Goal: Transaction & Acquisition: Purchase product/service

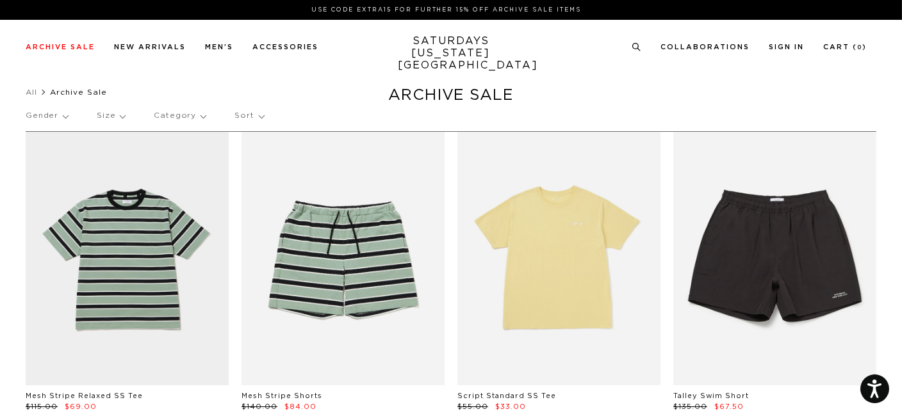
click at [117, 117] on p "Size" at bounding box center [111, 115] width 28 height 29
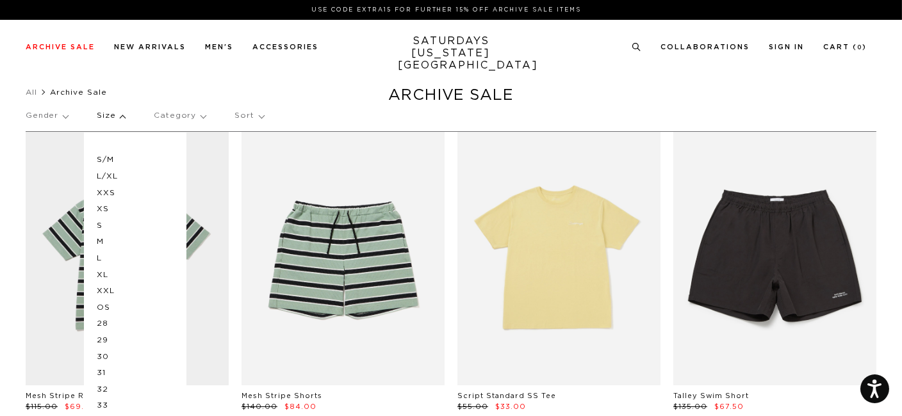
click at [115, 176] on p "L/XL" at bounding box center [135, 176] width 77 height 17
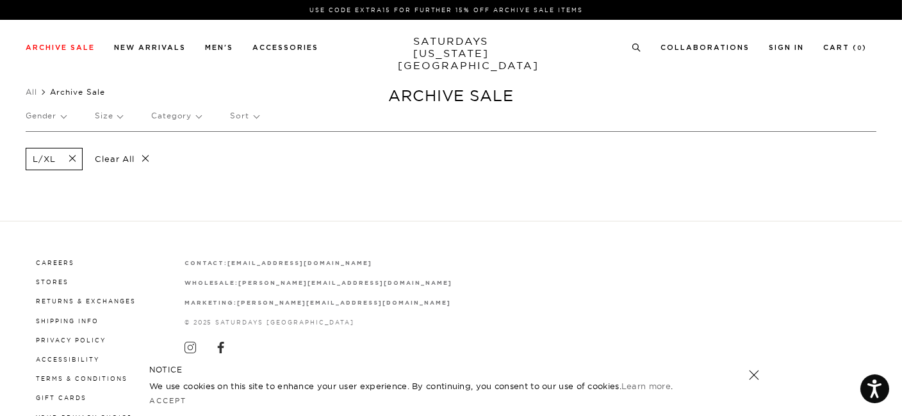
click at [105, 116] on p "Size" at bounding box center [109, 115] width 28 height 29
click at [97, 256] on p "L" at bounding box center [133, 258] width 77 height 17
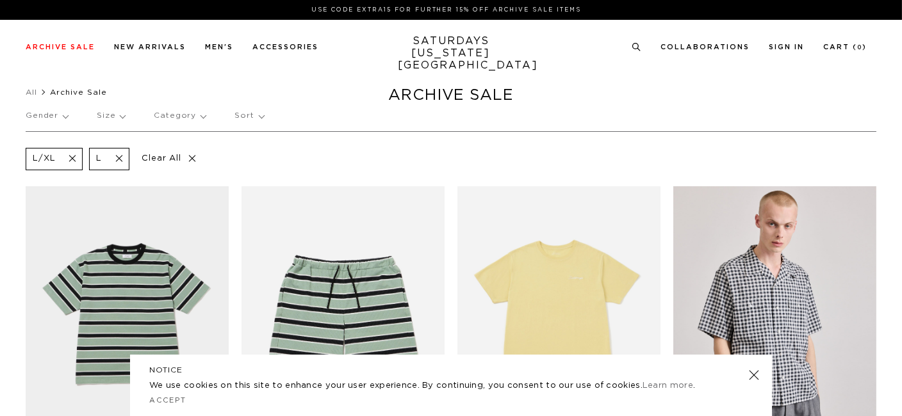
click at [108, 114] on p "Size" at bounding box center [111, 115] width 28 height 29
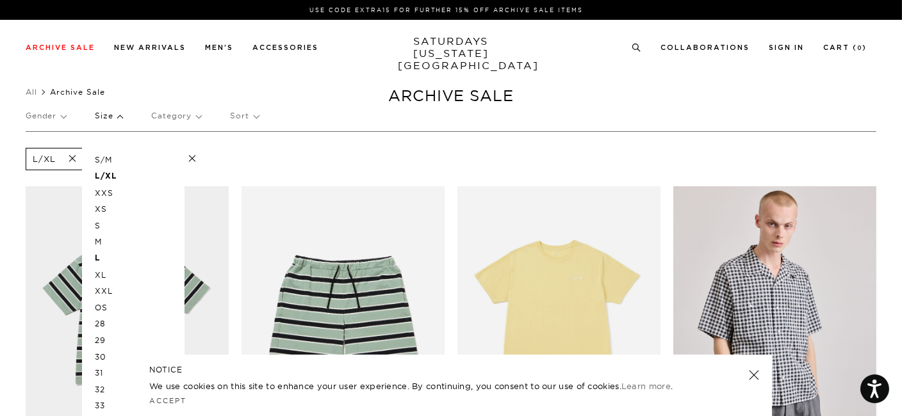
click at [103, 272] on p "XL" at bounding box center [133, 275] width 77 height 17
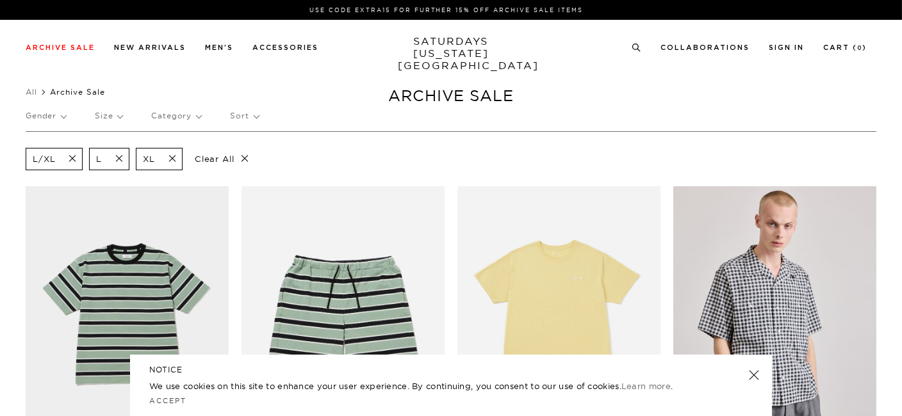
click at [106, 113] on p "Size" at bounding box center [109, 115] width 28 height 29
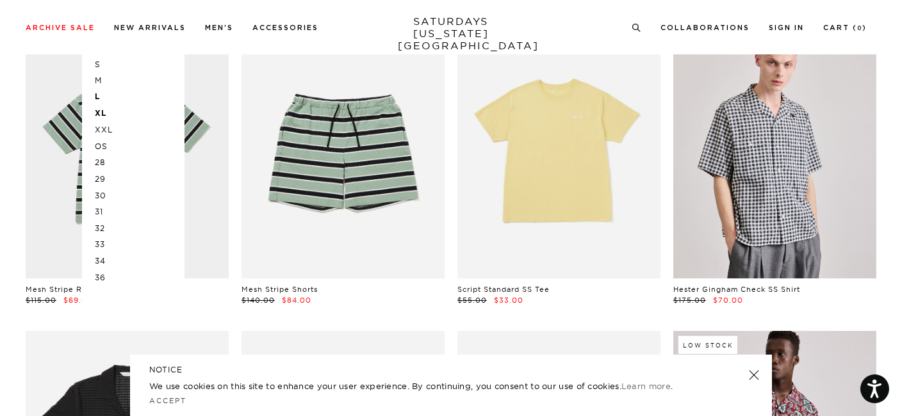
scroll to position [175, 0]
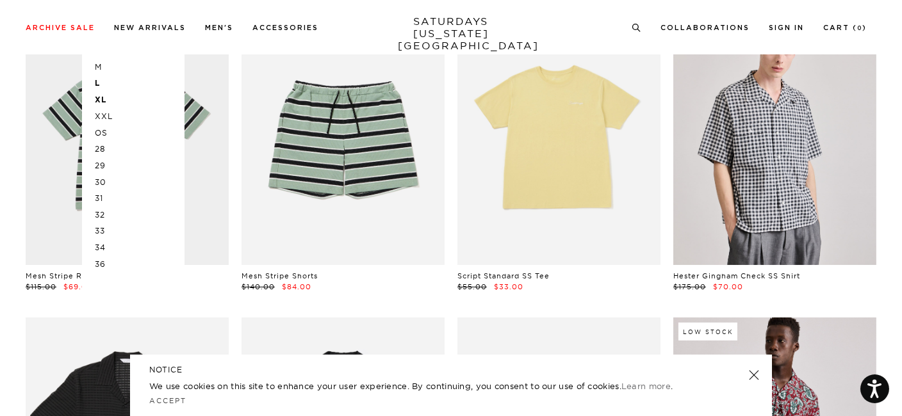
click at [101, 215] on p "32" at bounding box center [133, 215] width 77 height 17
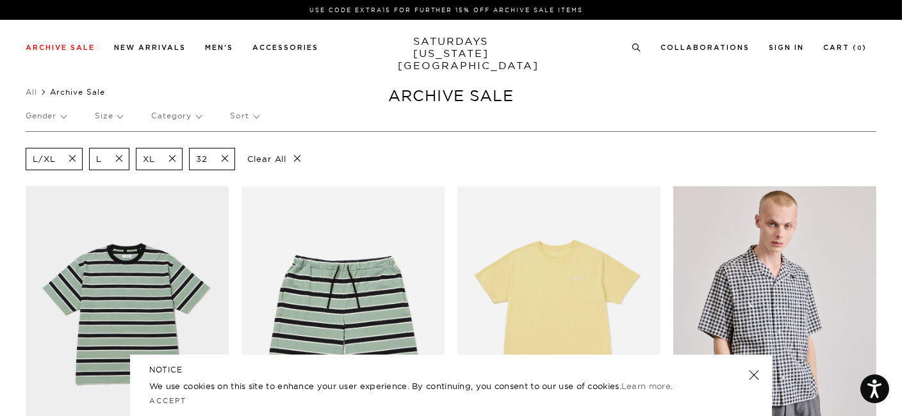
click at [223, 158] on span at bounding box center [221, 159] width 27 height 12
click at [112, 115] on p "Size" at bounding box center [109, 115] width 28 height 29
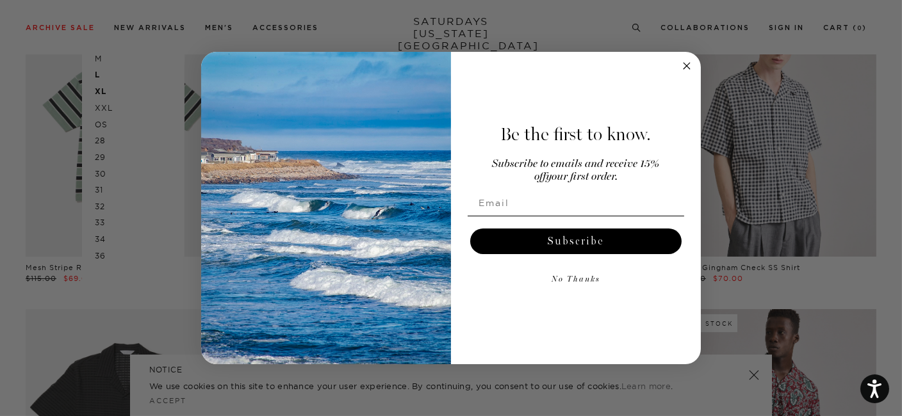
scroll to position [184, 0]
click at [686, 66] on icon "Close dialog" at bounding box center [686, 66] width 6 height 6
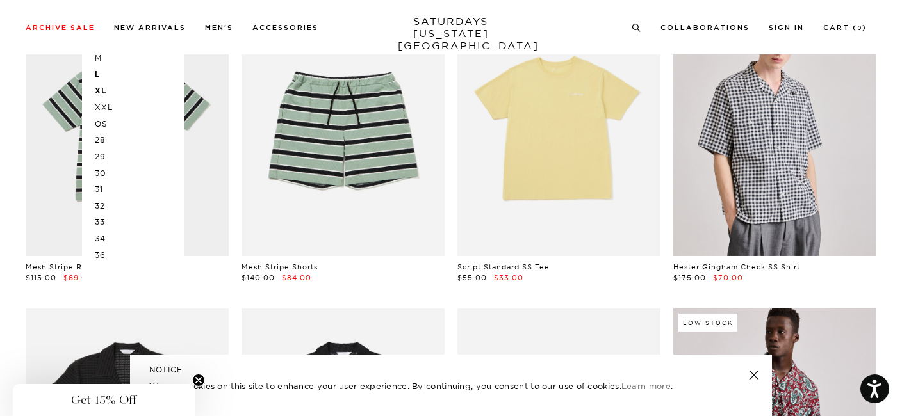
click at [97, 234] on p "34" at bounding box center [133, 239] width 77 height 17
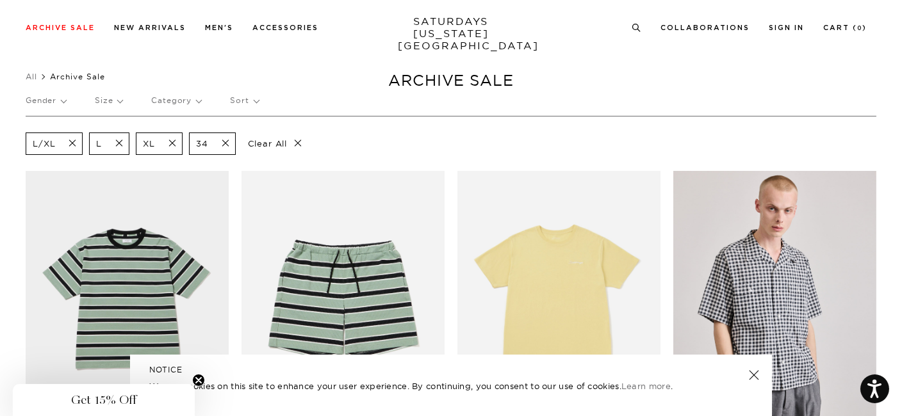
scroll to position [13, 0]
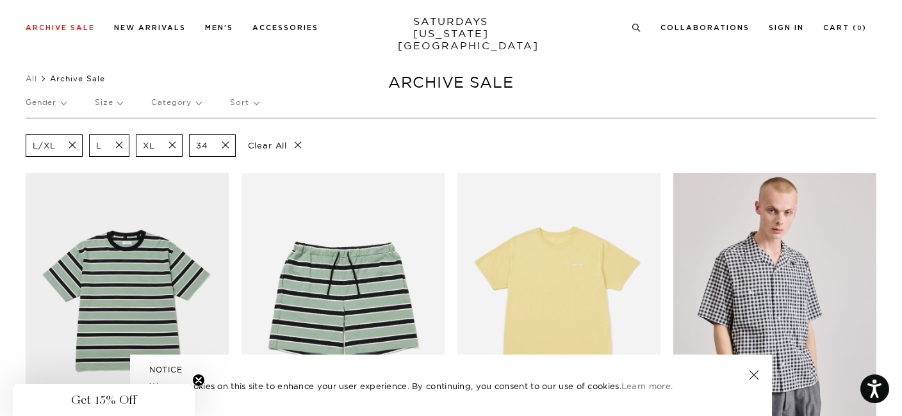
click at [45, 102] on p "Gender" at bounding box center [46, 102] width 40 height 29
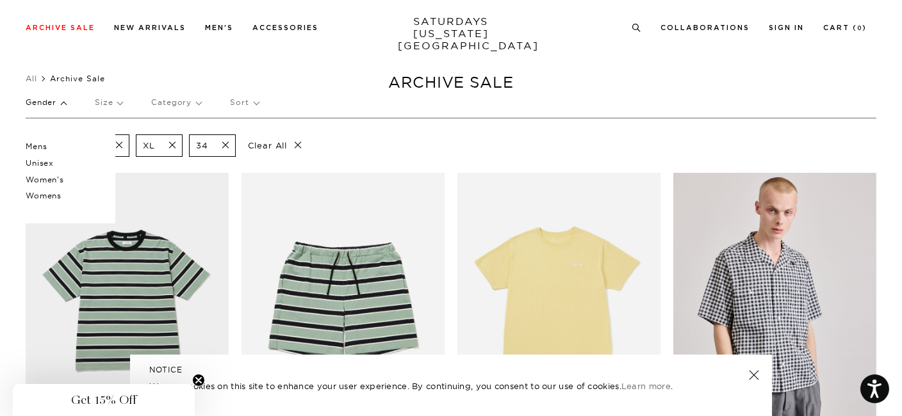
click at [42, 147] on p "Mens" at bounding box center [64, 146] width 77 height 17
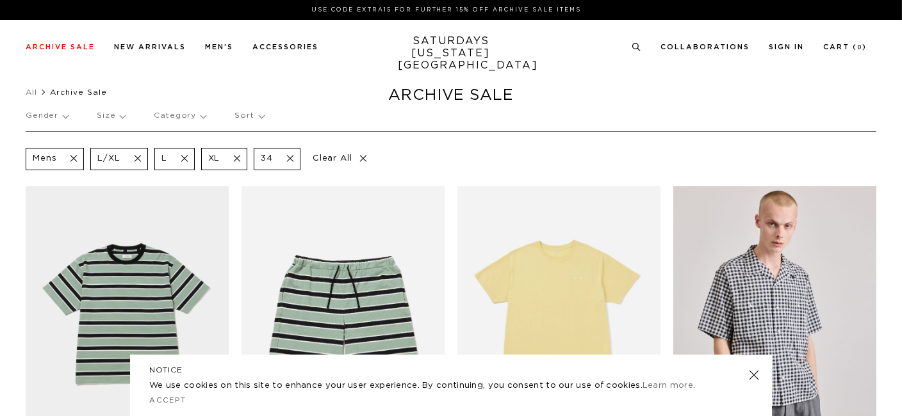
click at [239, 115] on p "Sort" at bounding box center [248, 115] width 29 height 29
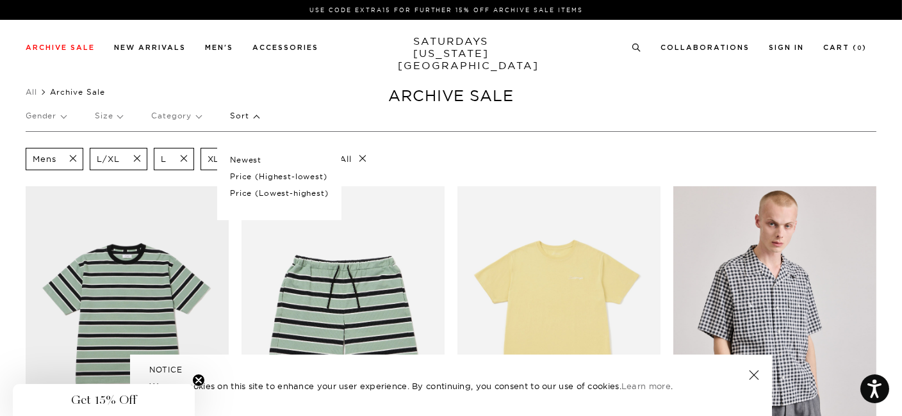
click at [248, 175] on p "Price (Highest-lowest)" at bounding box center [279, 176] width 98 height 17
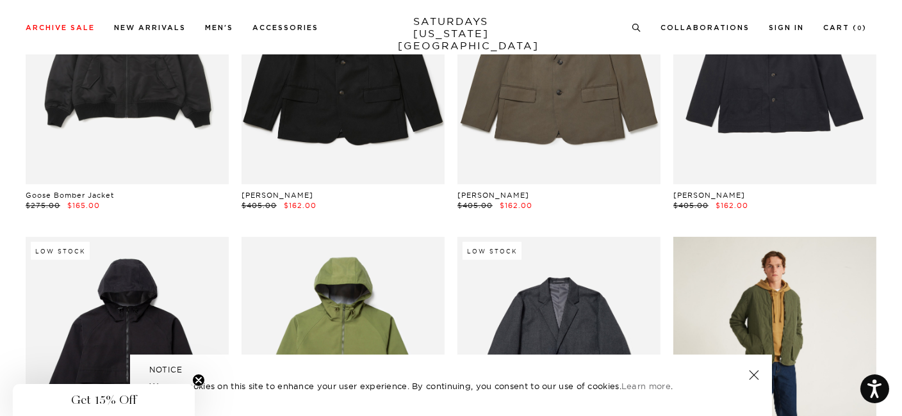
scroll to position [868, 0]
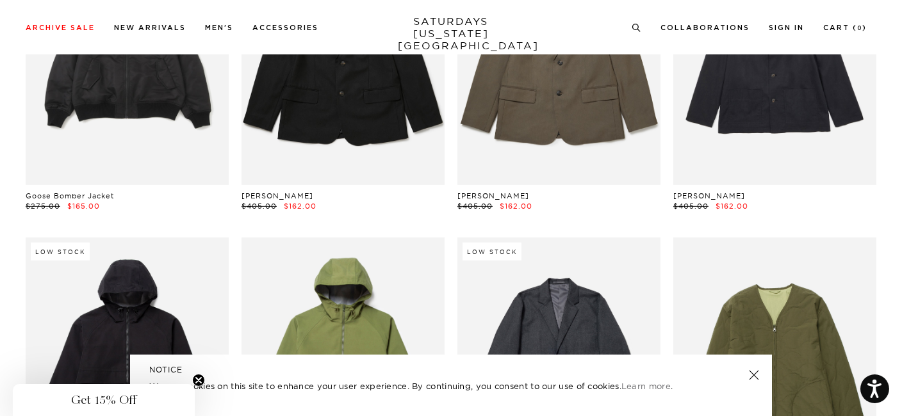
click at [752, 370] on link at bounding box center [754, 375] width 18 height 18
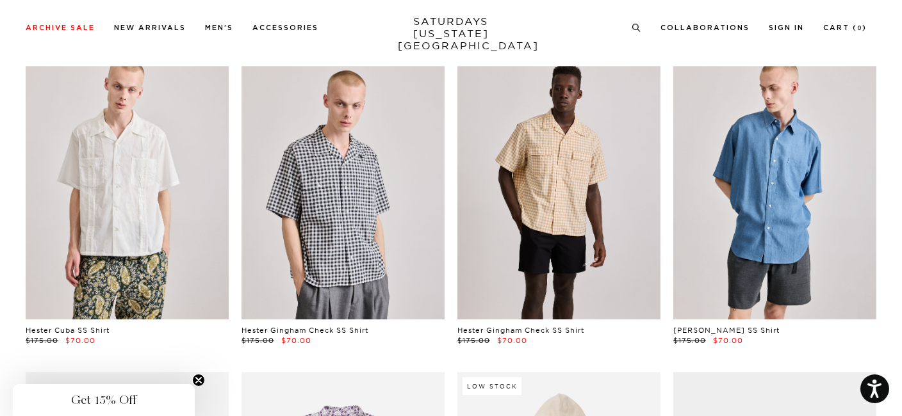
scroll to position [7484, 0]
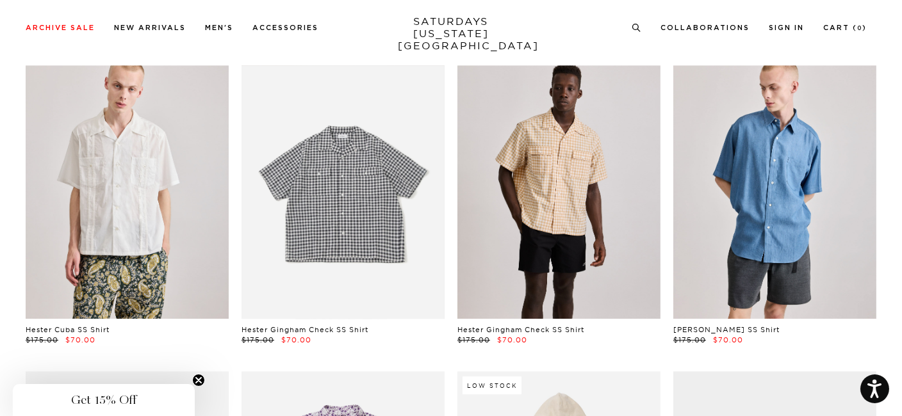
click at [341, 202] on link at bounding box center [342, 192] width 203 height 254
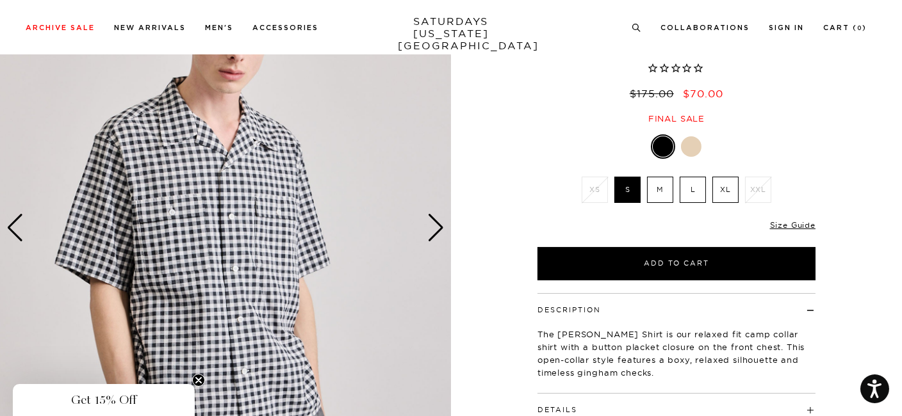
scroll to position [119, 0]
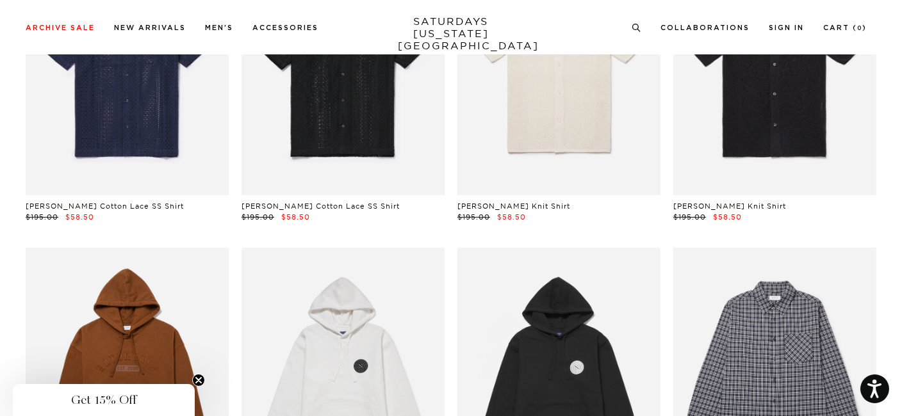
scroll to position [9763, 0]
drag, startPoint x: 0, startPoint y: 0, endPoint x: 897, endPoint y: 311, distance: 949.8
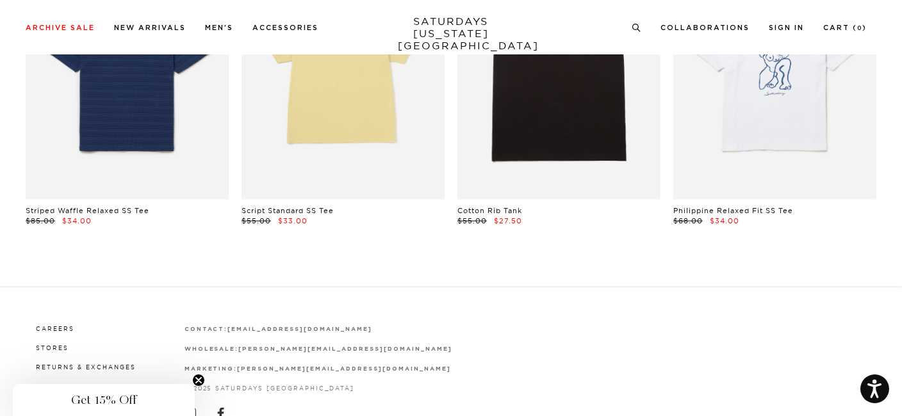
scroll to position [11928, 0]
